Goal: Information Seeking & Learning: Check status

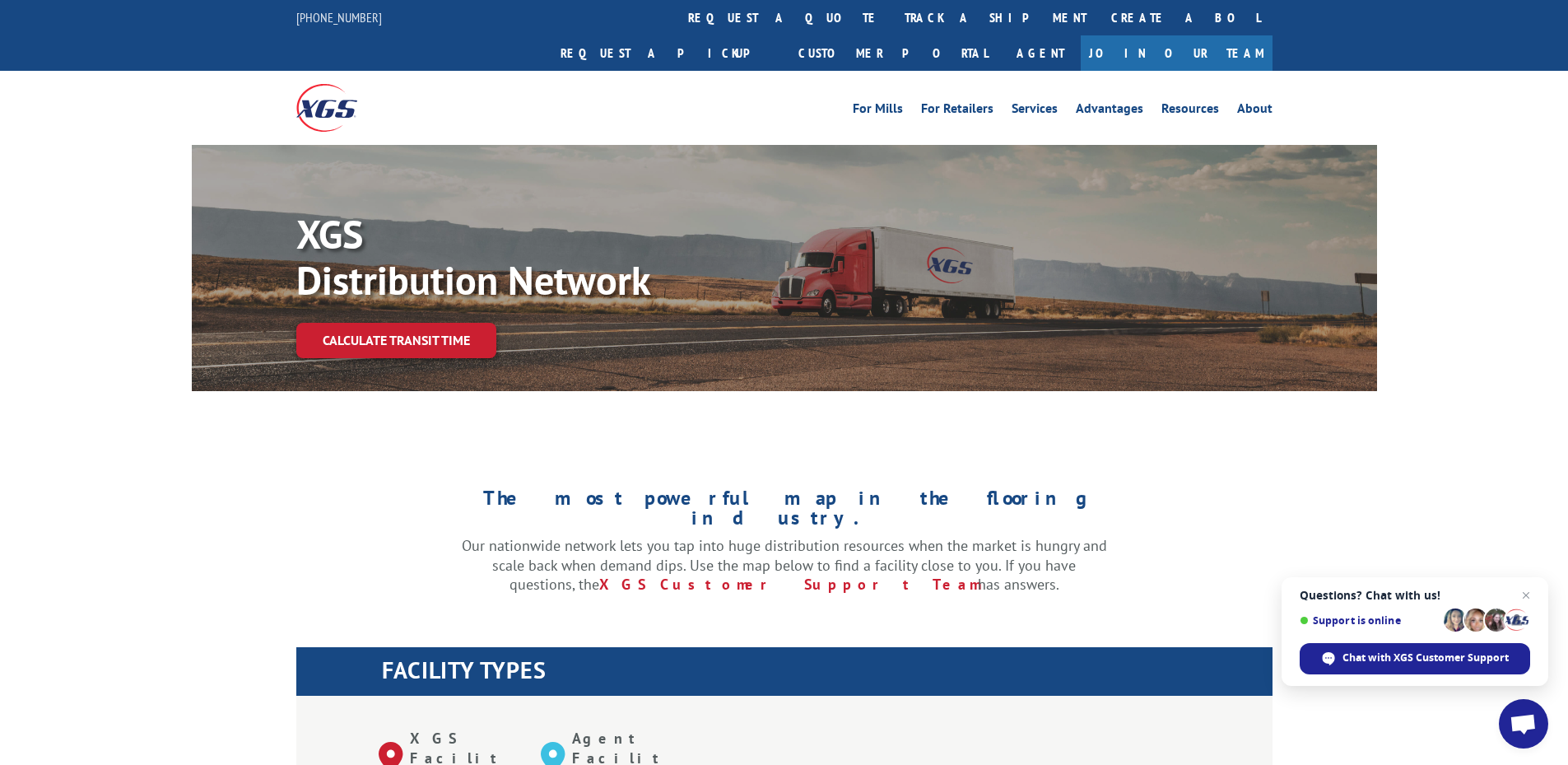
click at [892, 21] on link "track a shipment" at bounding box center [995, 18] width 206 height 36
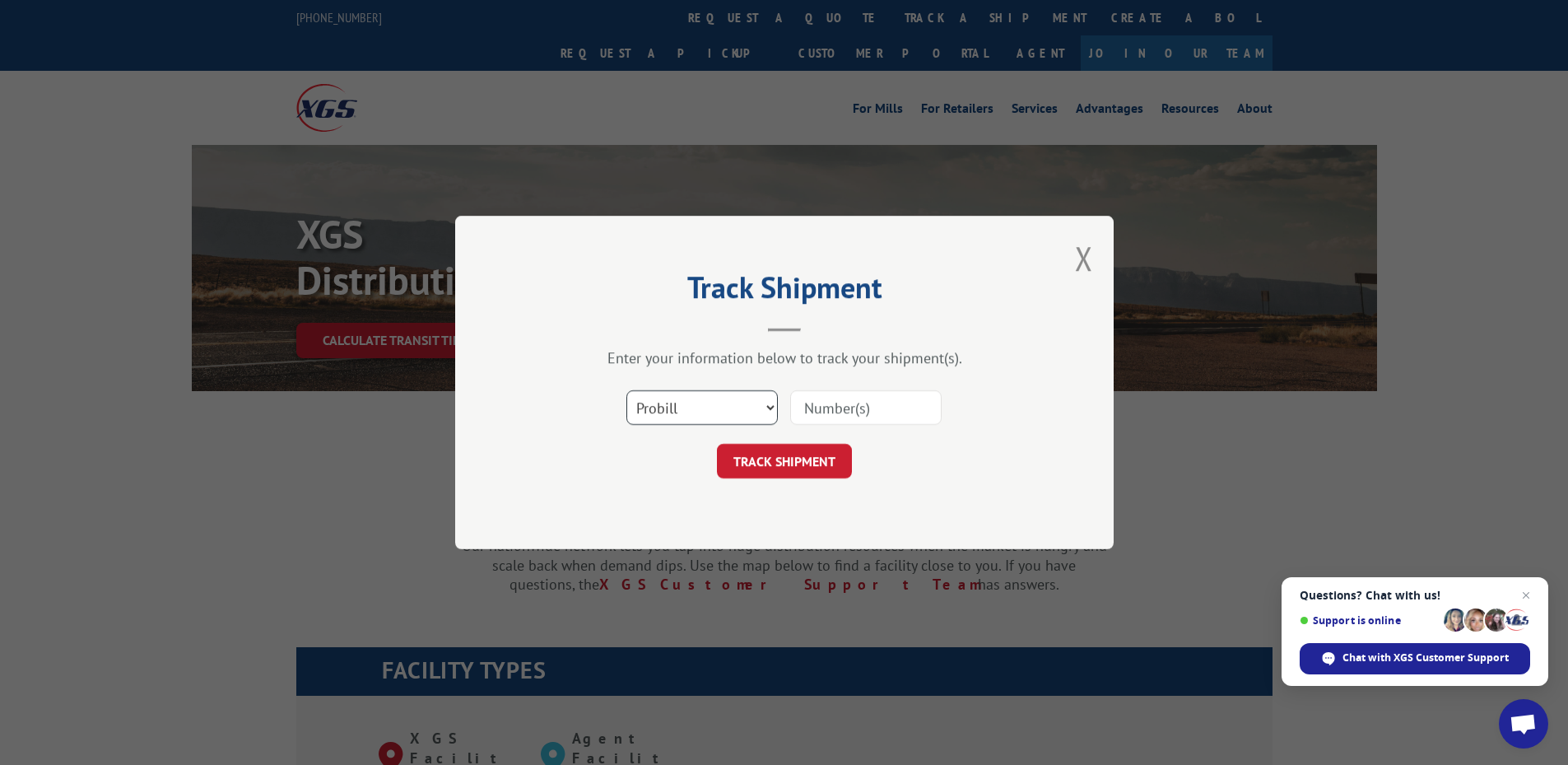
click at [713, 408] on select "Select category... Probill BOL PO" at bounding box center [702, 407] width 152 height 35
select select "bol"
click at [626, 390] on select "Select category... Probill BOL PO" at bounding box center [702, 407] width 152 height 35
click at [895, 409] on input at bounding box center [866, 407] width 152 height 35
type input "2876041"
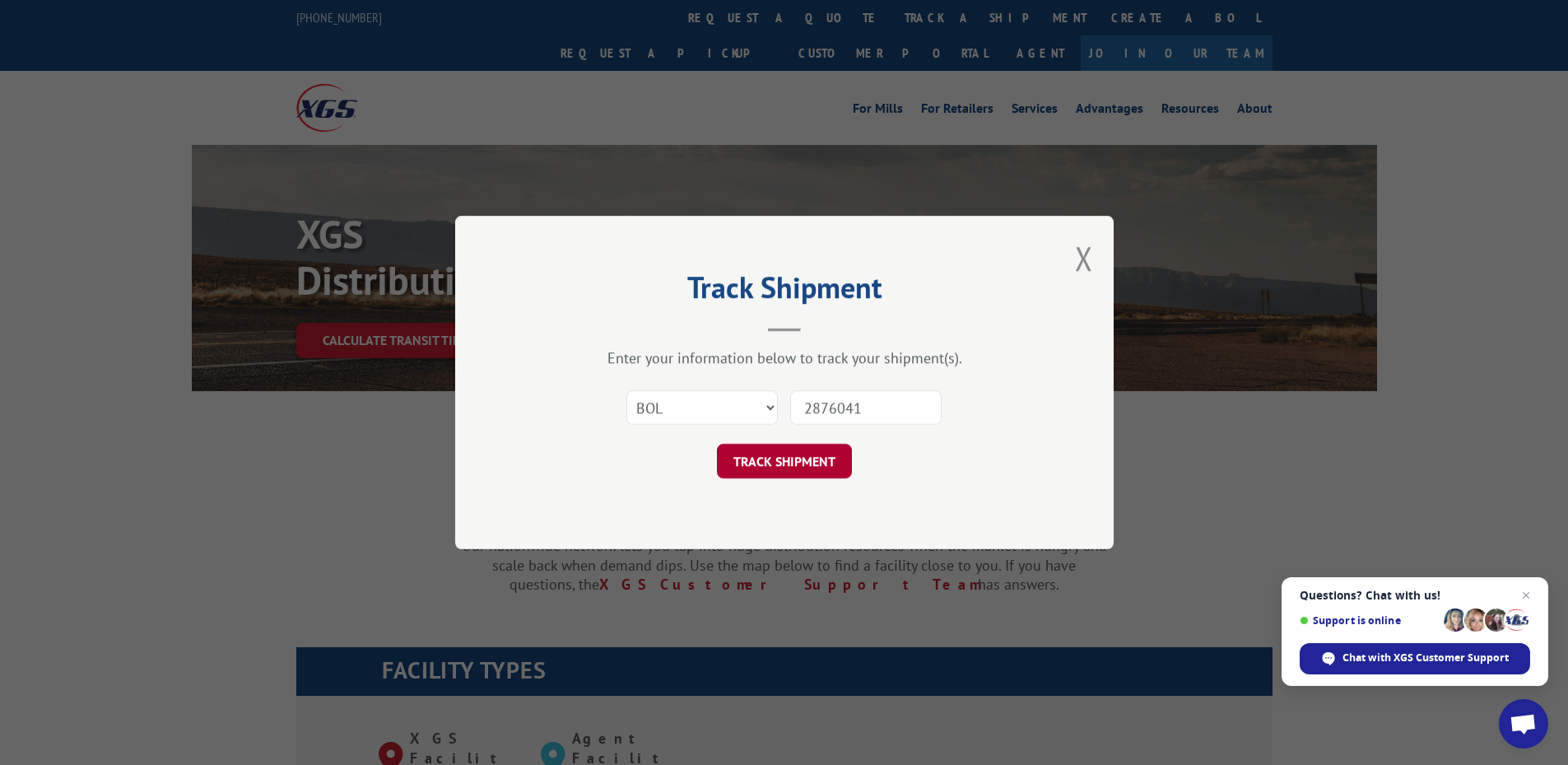
click at [787, 458] on button "TRACK SHIPMENT" at bounding box center [784, 461] width 135 height 35
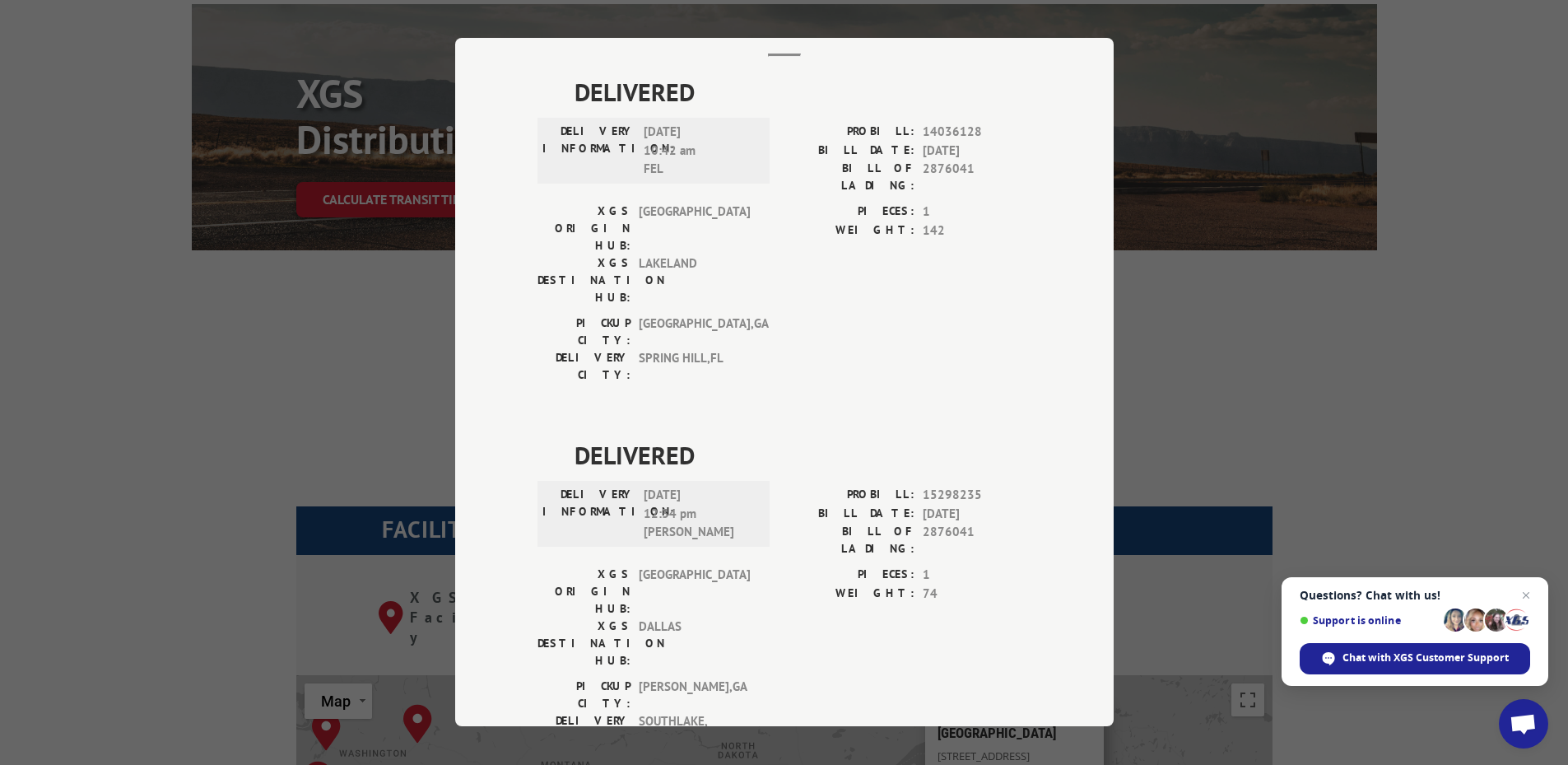
scroll to position [412, 0]
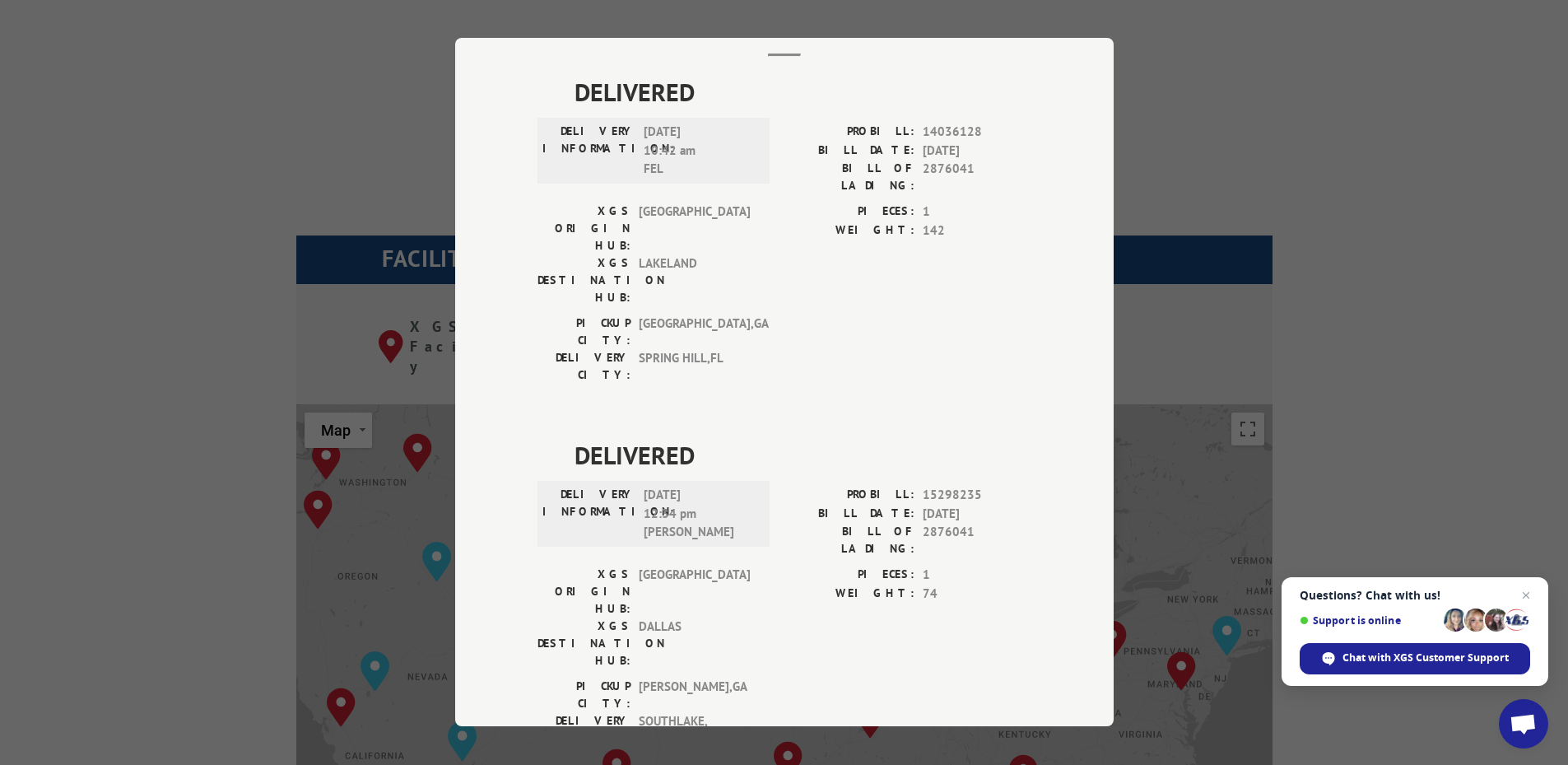
click at [314, 178] on div "Track Shipment DELIVERED DELIVERY INFORMATION: [DATE] 10:42 am FEL PROBILL: 140…" at bounding box center [784, 382] width 1568 height 765
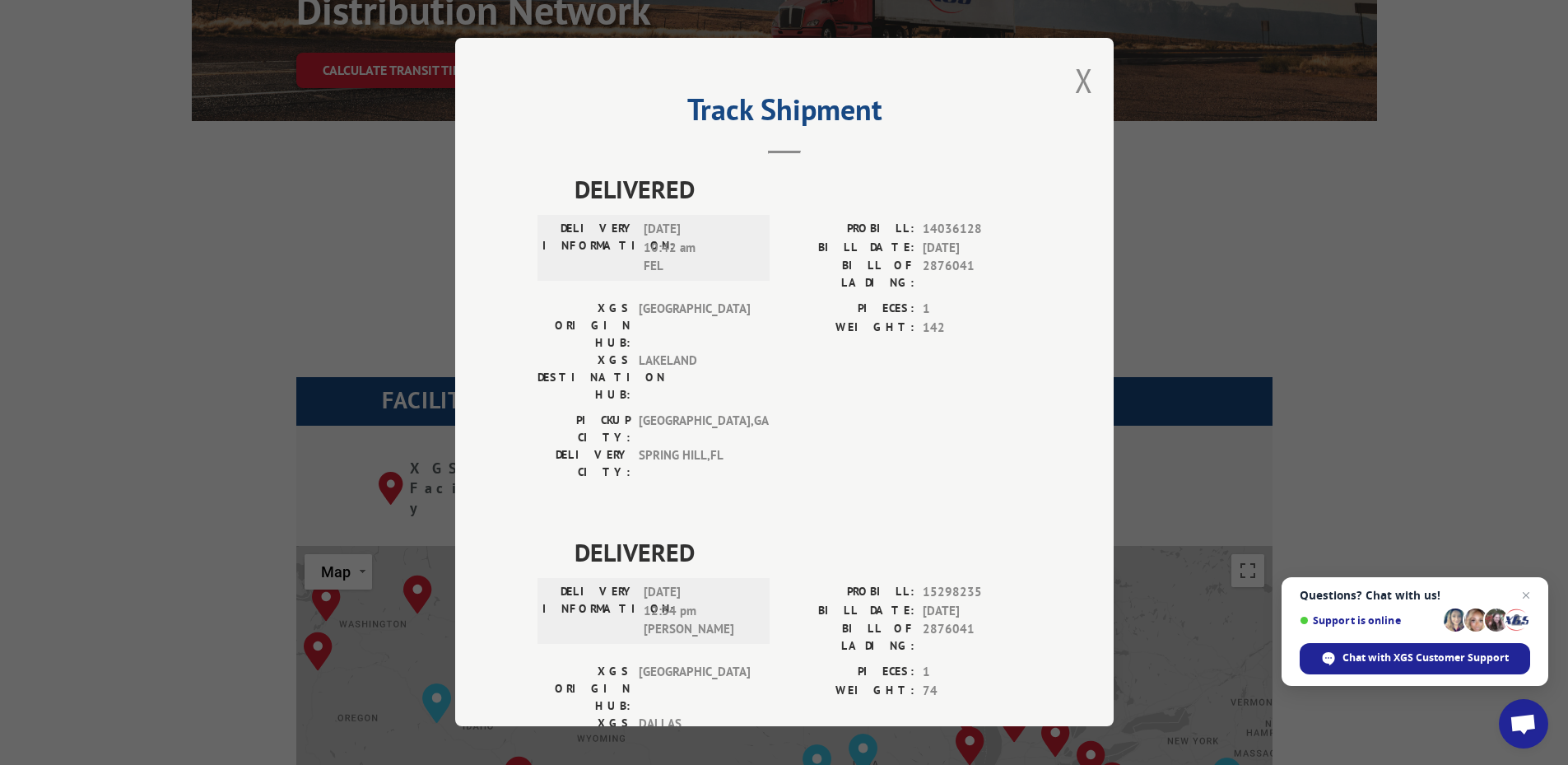
scroll to position [0, 0]
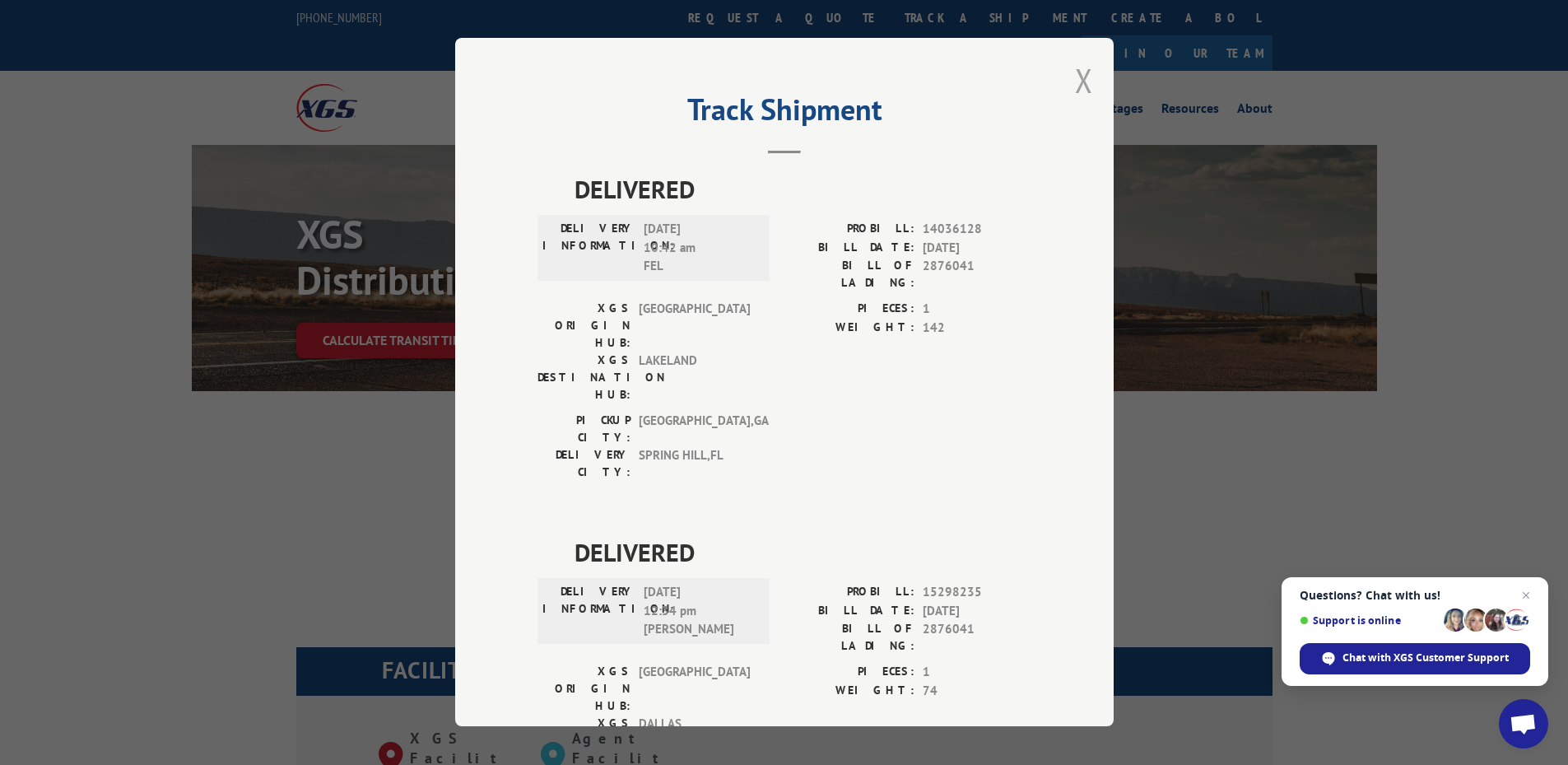
click at [1082, 78] on button "Close modal" at bounding box center [1084, 81] width 18 height 44
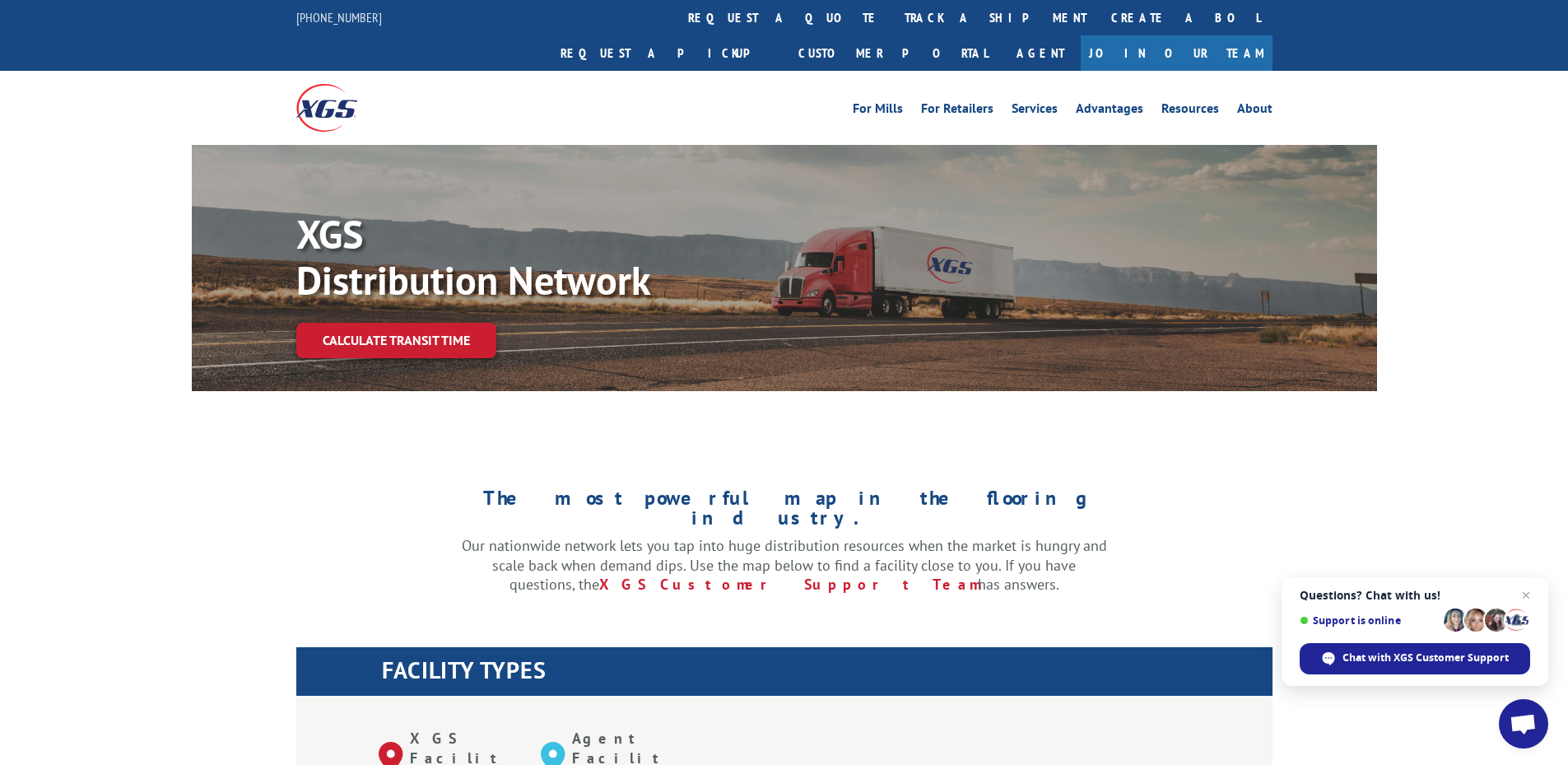
click at [892, 21] on link "track a shipment" at bounding box center [995, 18] width 206 height 36
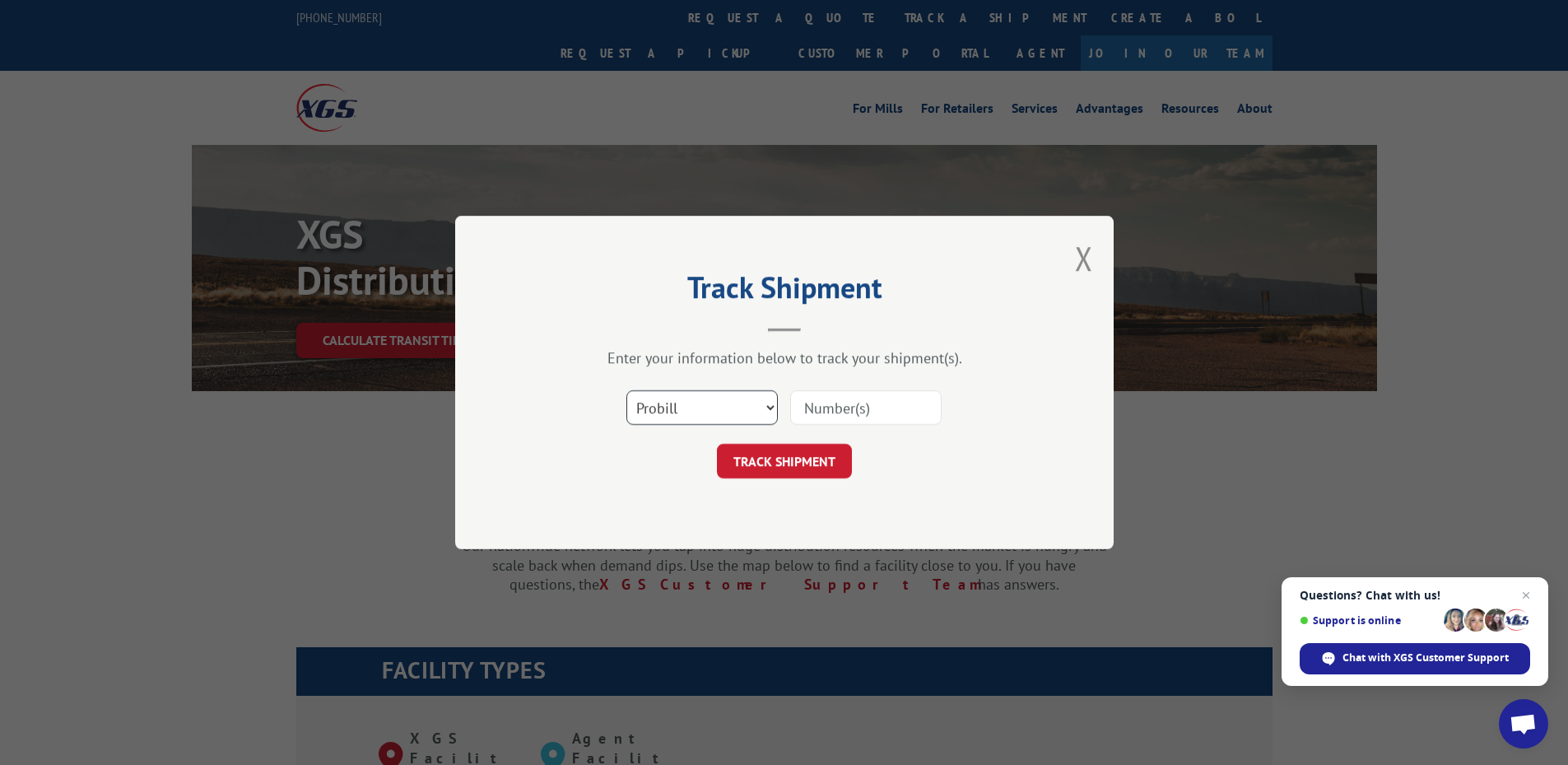
click at [706, 412] on select "Select category... Probill BOL PO" at bounding box center [702, 407] width 152 height 35
select select "bol"
click at [626, 390] on select "Select category... Probill BOL PO" at bounding box center [702, 407] width 152 height 35
click at [862, 390] on input at bounding box center [866, 407] width 152 height 35
type input "2869166"
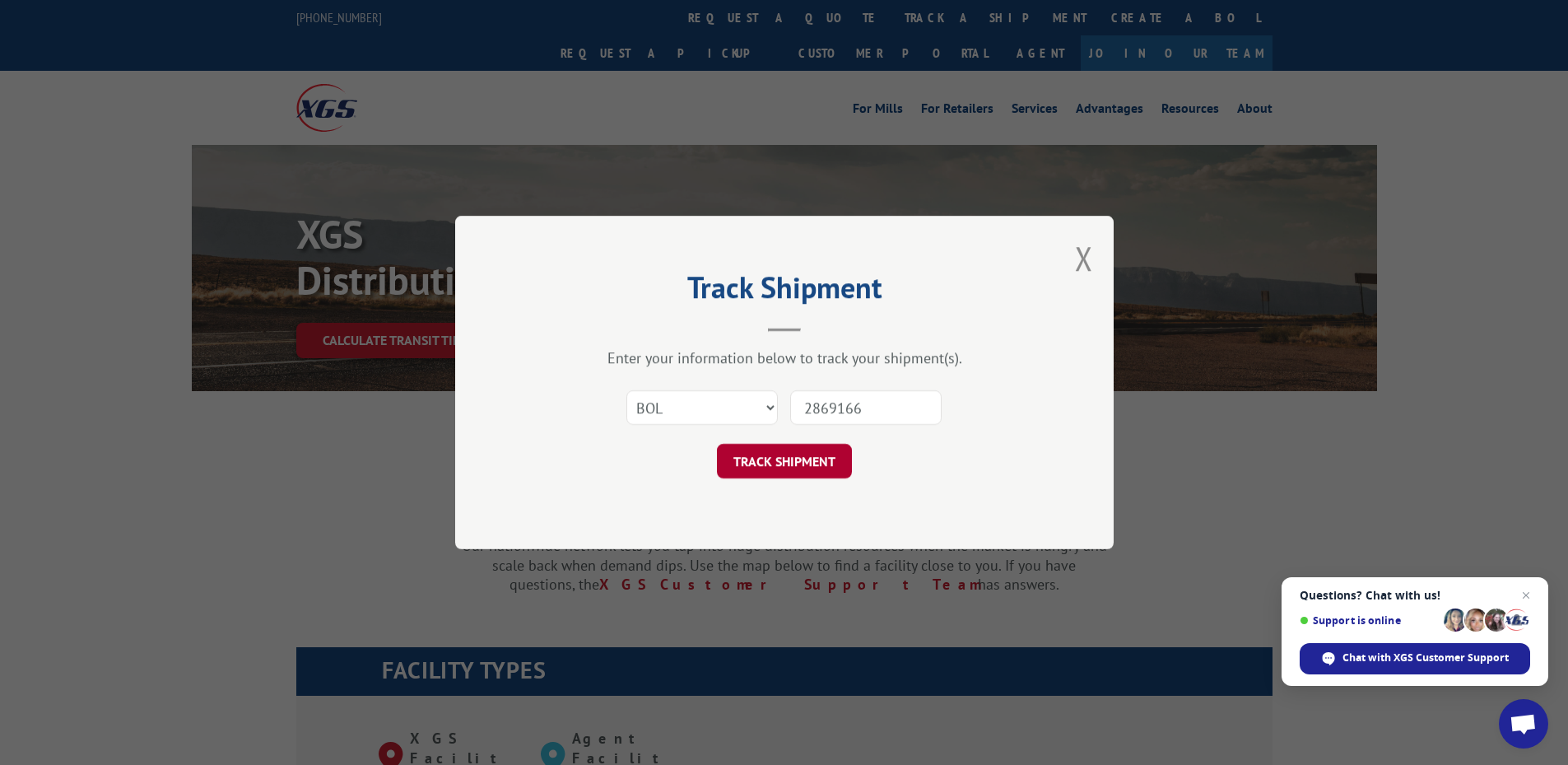
click at [819, 470] on button "TRACK SHIPMENT" at bounding box center [784, 461] width 135 height 35
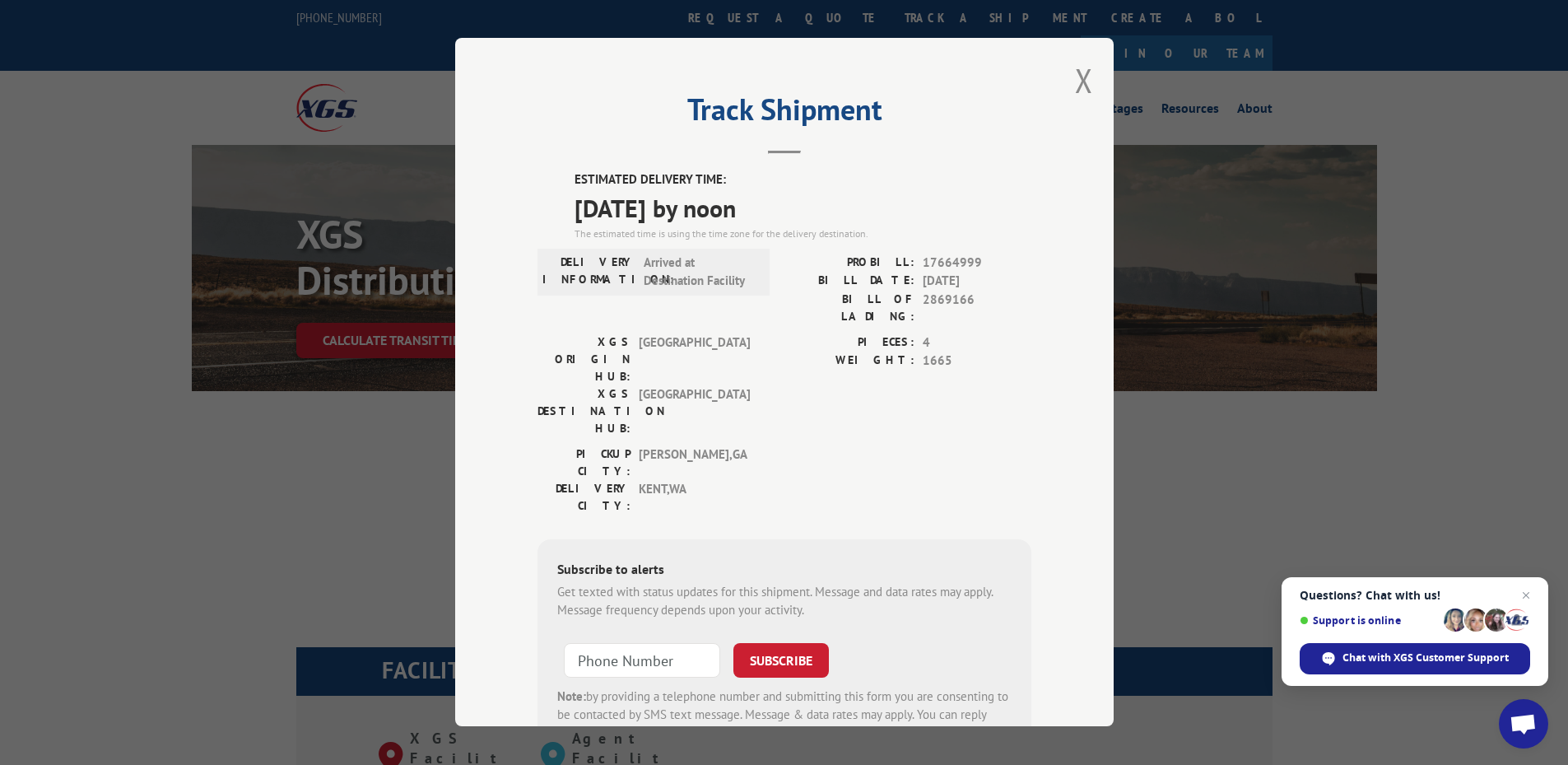
drag, startPoint x: 1067, startPoint y: 88, endPoint x: 1002, endPoint y: 131, distance: 77.9
click at [1067, 88] on div "Track Shipment ESTIMATED DELIVERY TIME: [DATE] by noon The estimated time is us…" at bounding box center [784, 382] width 659 height 688
click at [1081, 82] on button "Close modal" at bounding box center [1084, 81] width 18 height 44
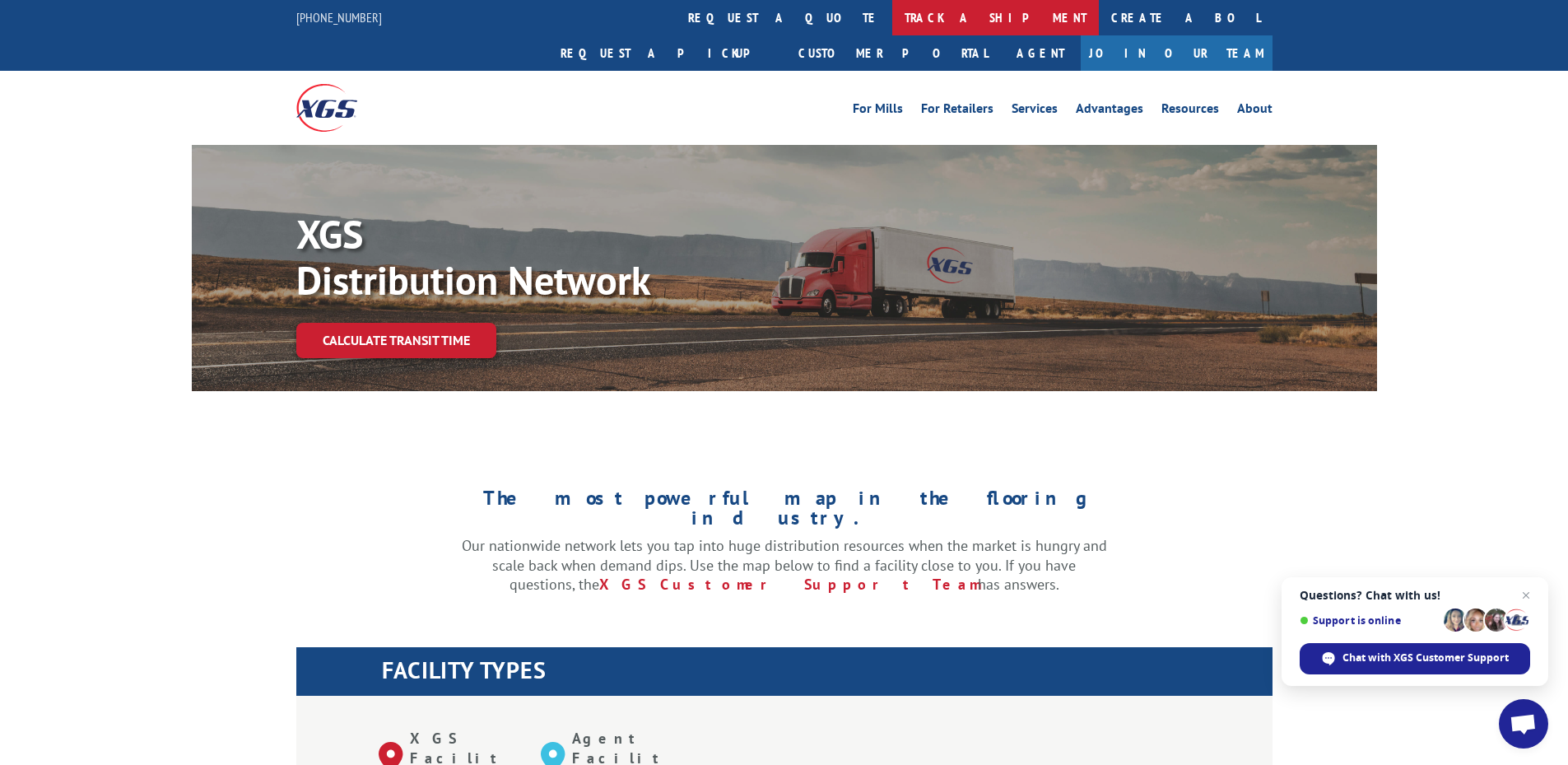
click at [892, 7] on link "track a shipment" at bounding box center [995, 18] width 206 height 36
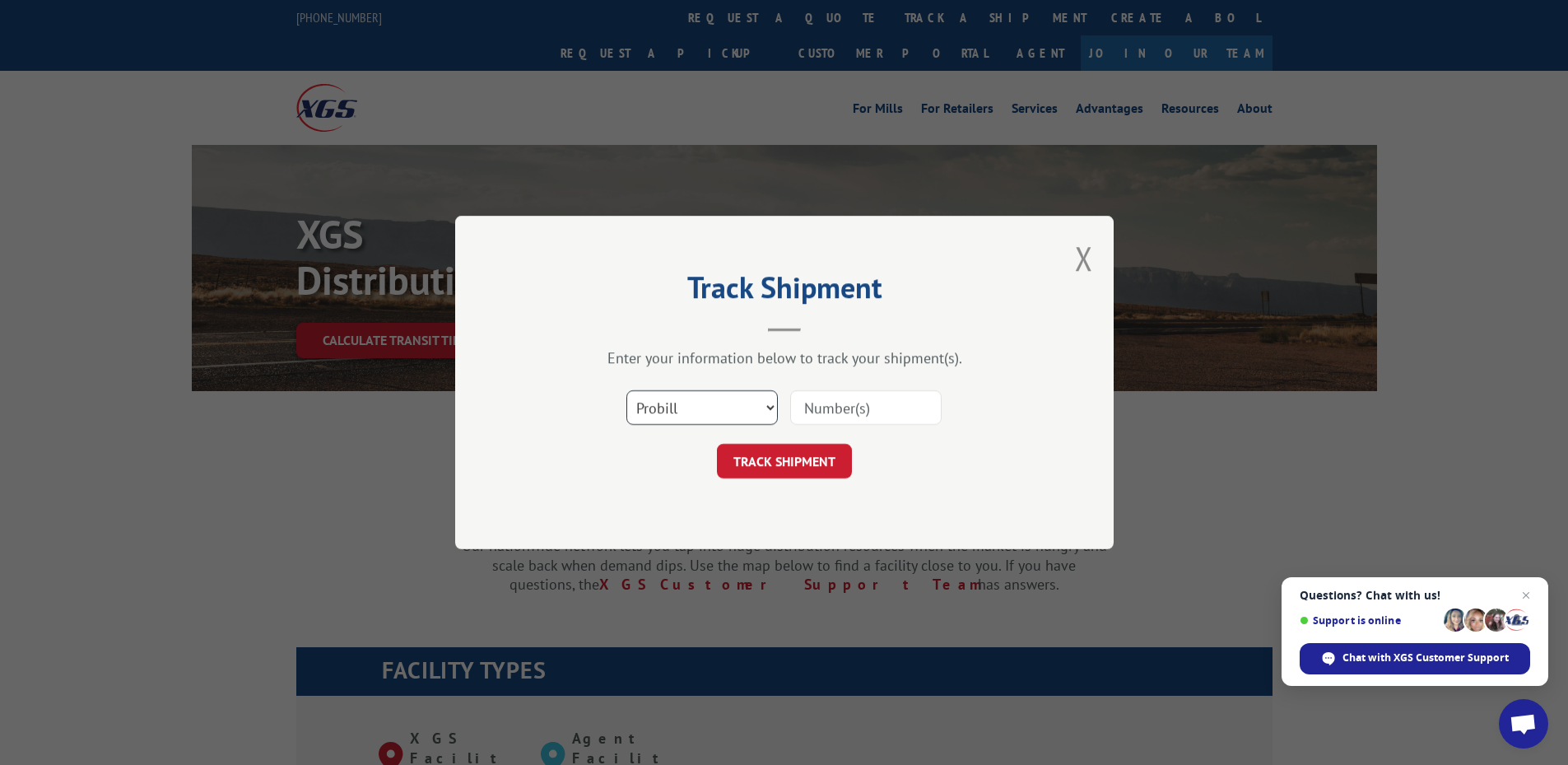
drag, startPoint x: 735, startPoint y: 409, endPoint x: 724, endPoint y: 415, distance: 12.5
click at [735, 409] on select "Select category... Probill BOL PO" at bounding box center [702, 407] width 152 height 35
select select "bol"
click at [626, 390] on select "Select category... Probill BOL PO" at bounding box center [702, 407] width 152 height 35
click at [849, 409] on input at bounding box center [866, 407] width 152 height 35
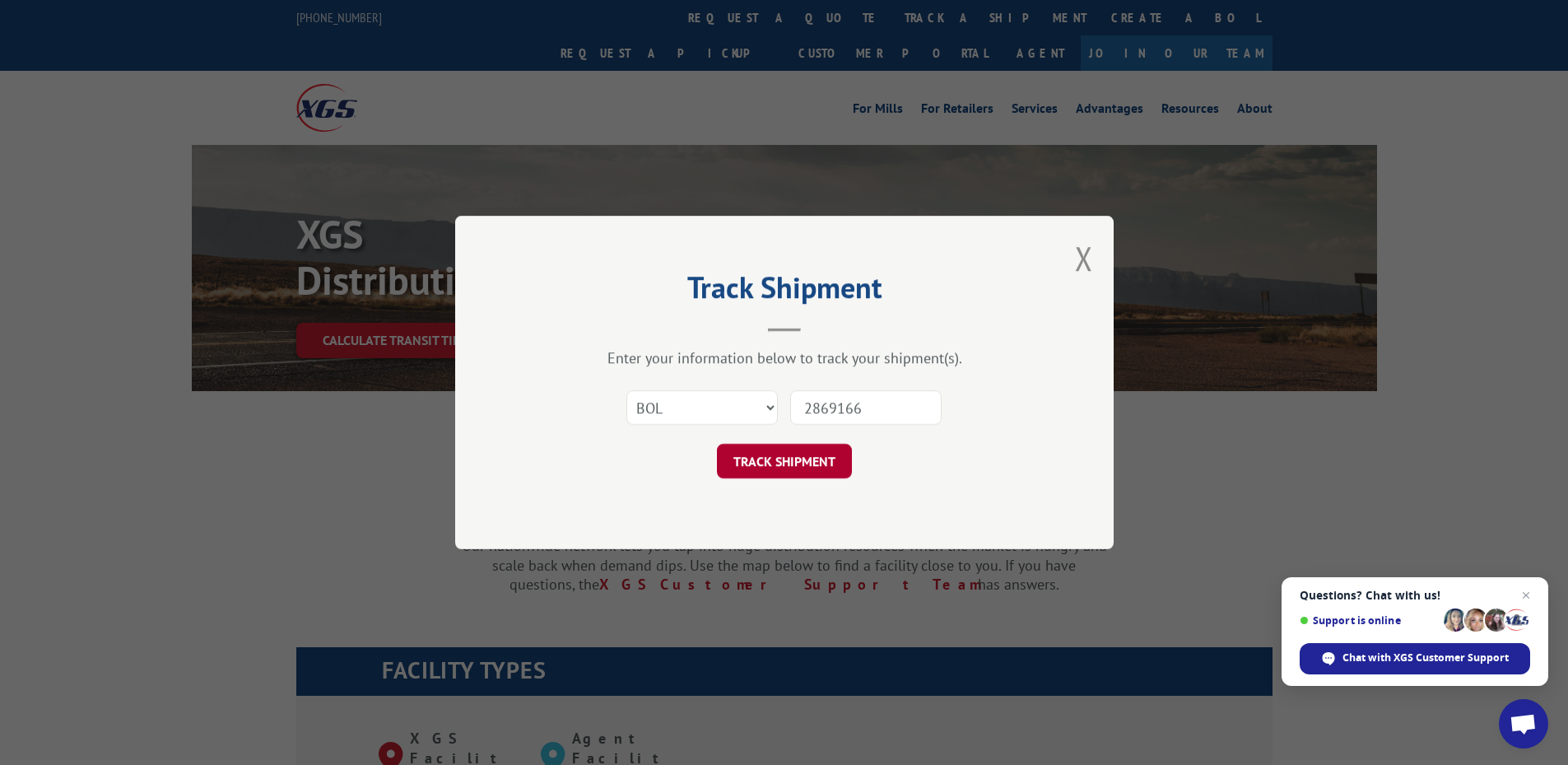
type input "2869166"
click at [771, 455] on button "TRACK SHIPMENT" at bounding box center [784, 461] width 135 height 35
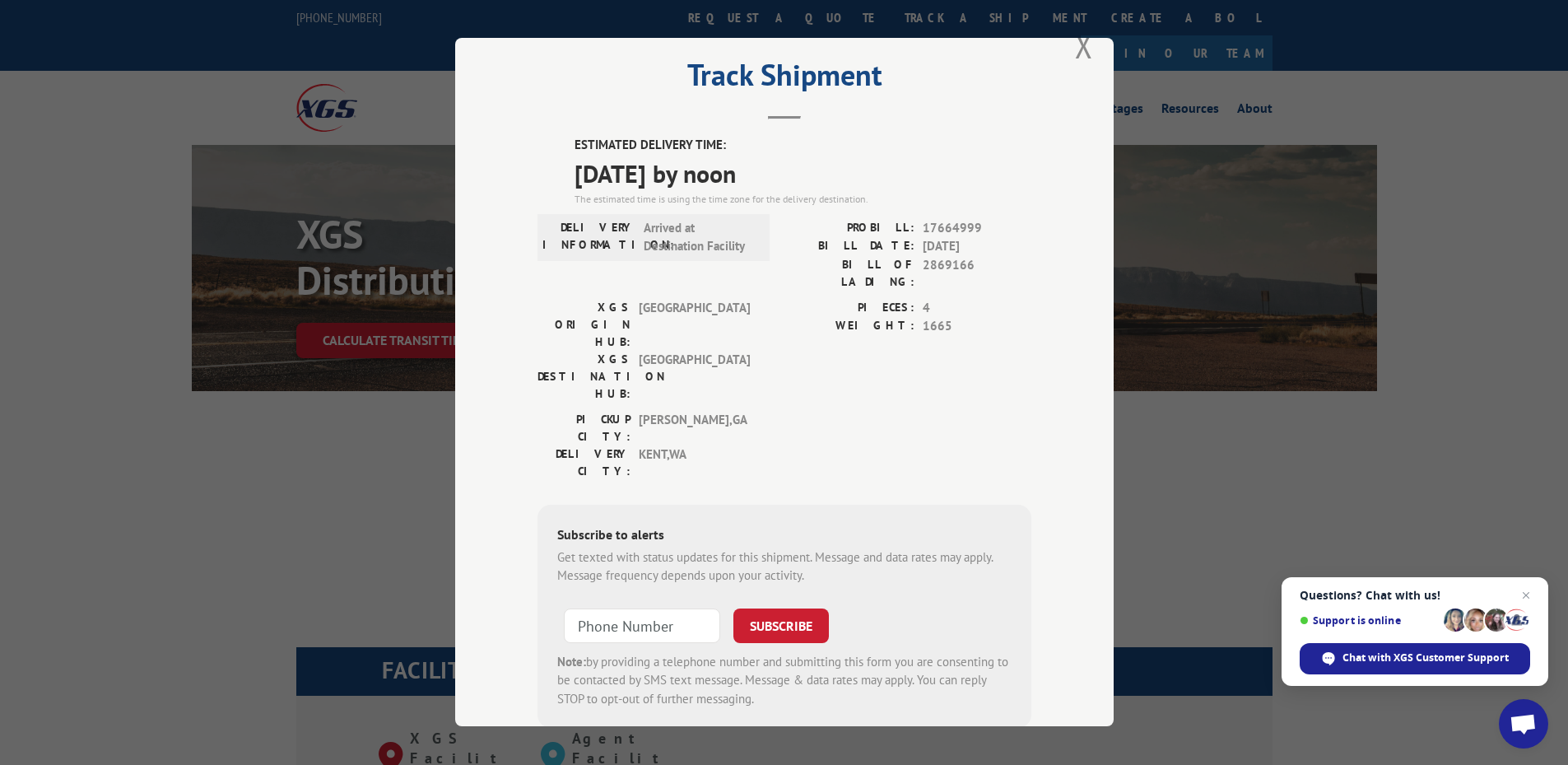
scroll to position [53, 0]
